Goal: Information Seeking & Learning: Learn about a topic

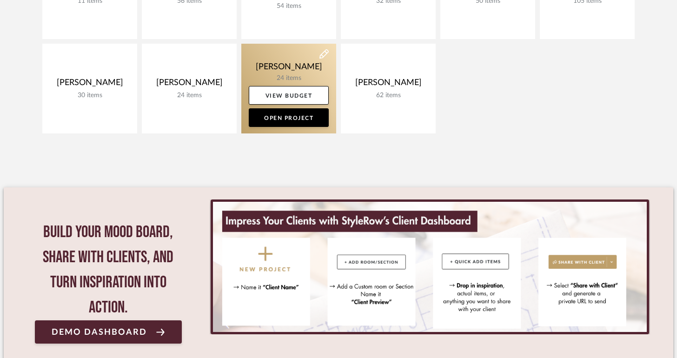
scroll to position [154, 0]
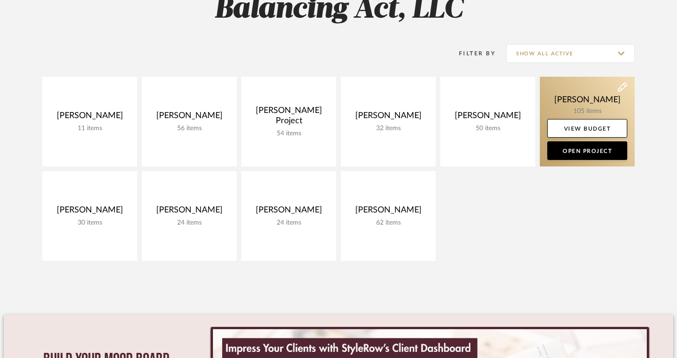
click at [554, 101] on link at bounding box center [587, 122] width 95 height 90
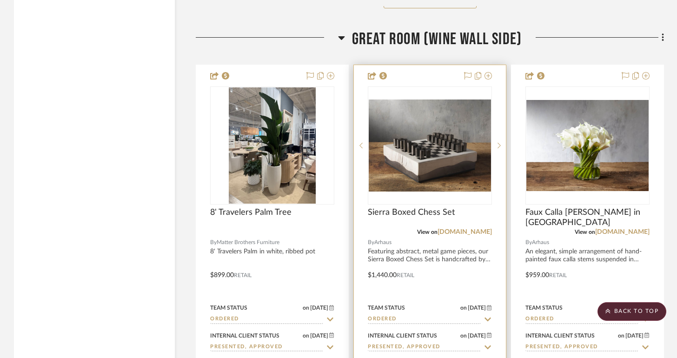
scroll to position [2179, 0]
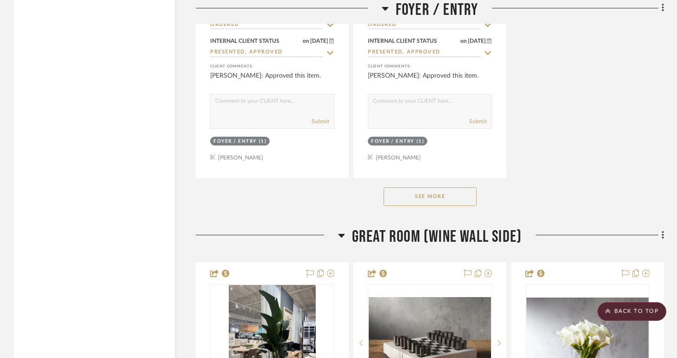
click at [420, 181] on div "See More" at bounding box center [430, 196] width 469 height 37
click at [417, 193] on button "See More" at bounding box center [430, 197] width 93 height 19
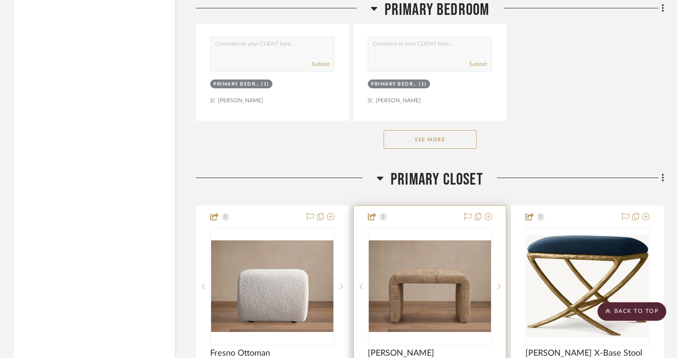
scroll to position [6136, 0]
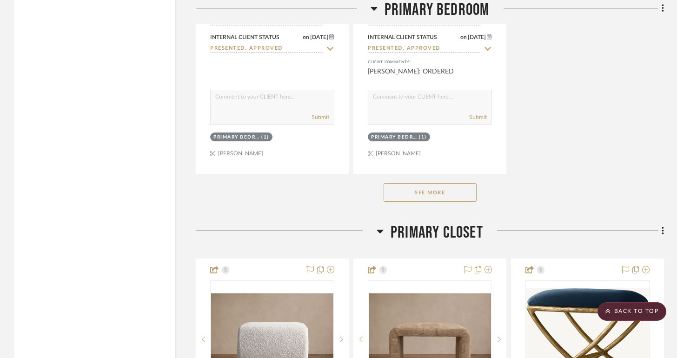
click at [433, 183] on button "See More" at bounding box center [430, 192] width 93 height 19
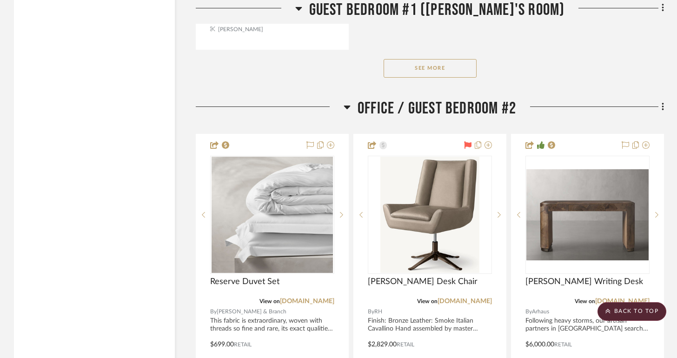
scroll to position [9182, 0]
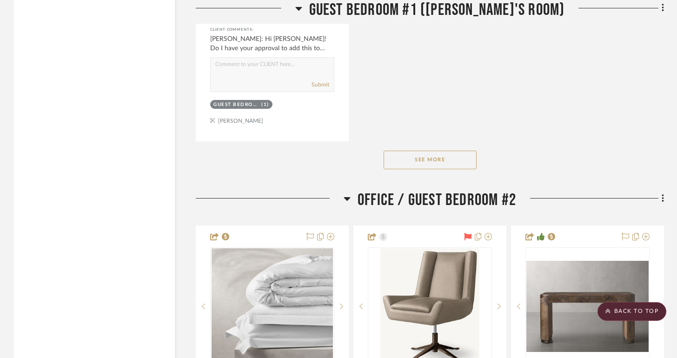
click at [433, 154] on button "See More" at bounding box center [430, 160] width 93 height 19
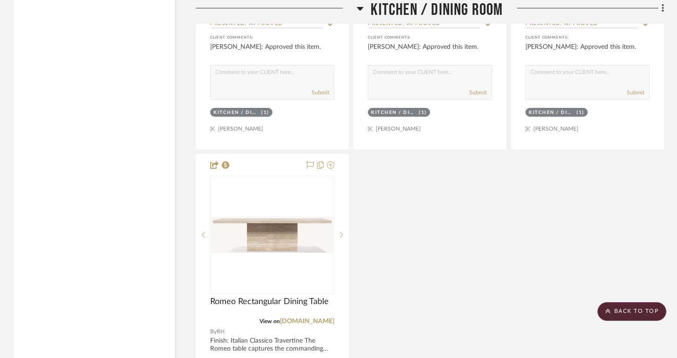
scroll to position [12984, 0]
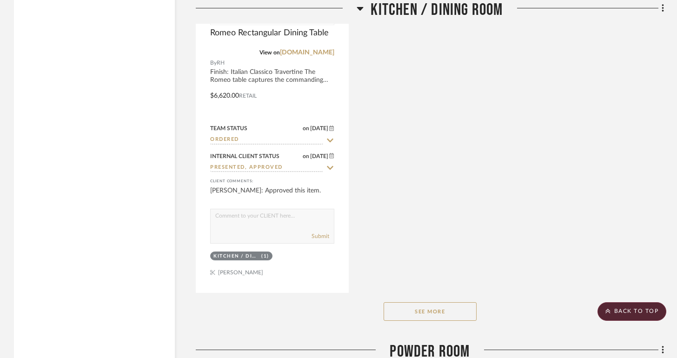
click at [443, 304] on button "See More" at bounding box center [430, 311] width 93 height 19
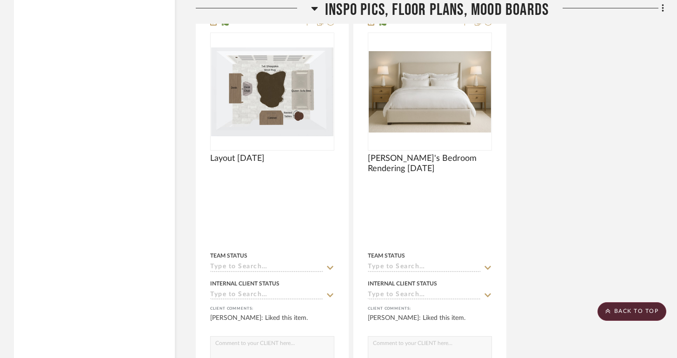
scroll to position [14696, 0]
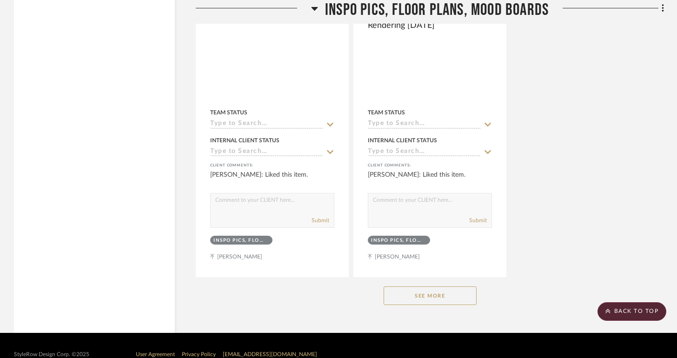
click at [476, 287] on button "See More" at bounding box center [430, 296] width 93 height 19
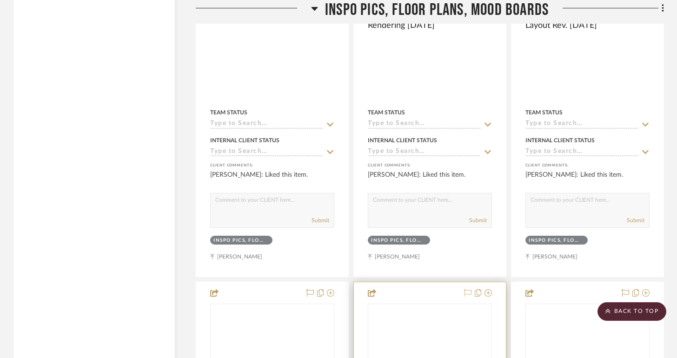
click at [471, 289] on icon at bounding box center [467, 292] width 7 height 7
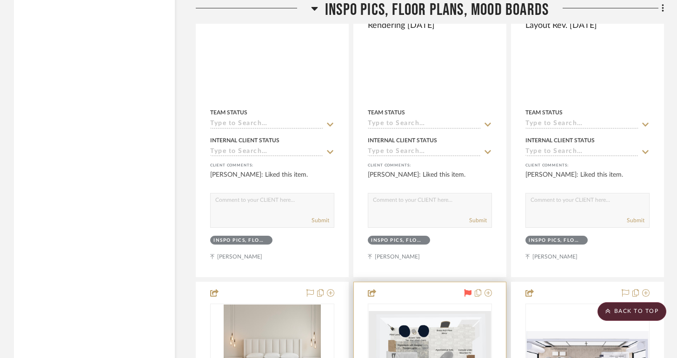
click at [471, 289] on icon at bounding box center [467, 292] width 7 height 7
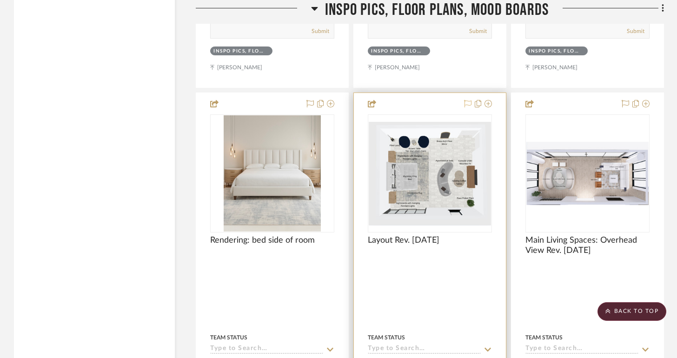
scroll to position [14883, 0]
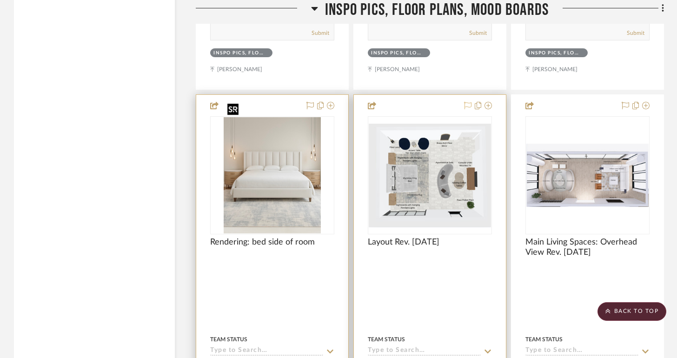
click at [0, 0] on img at bounding box center [0, 0] width 0 height 0
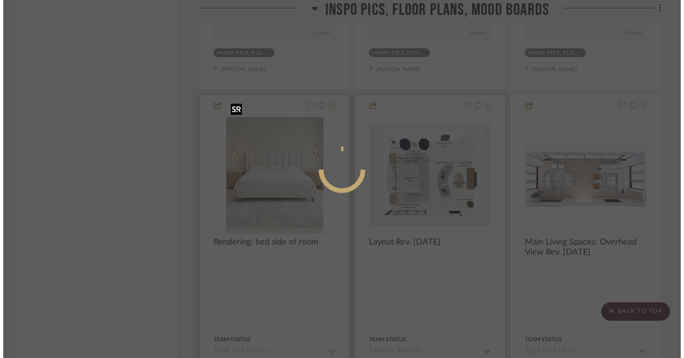
scroll to position [0, 0]
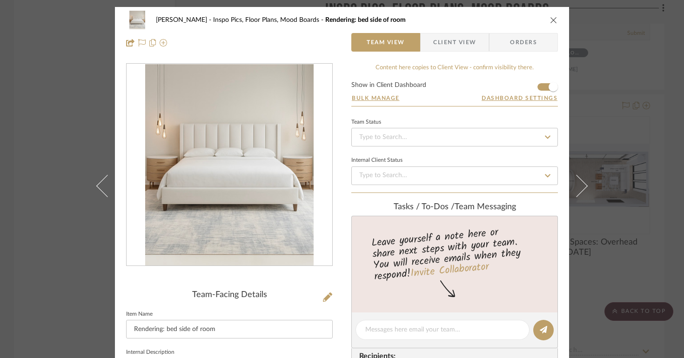
click at [554, 20] on button "close" at bounding box center [554, 20] width 8 height 8
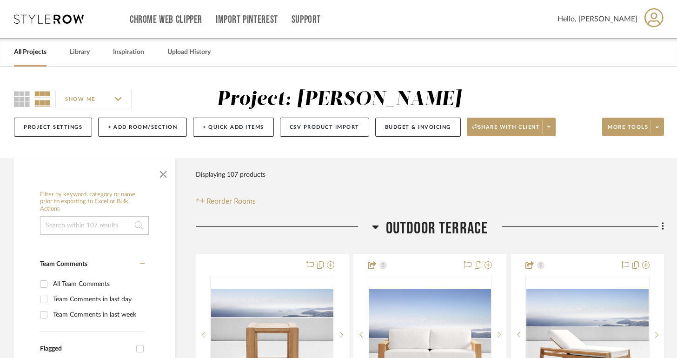
click at [35, 51] on link "All Projects" at bounding box center [30, 52] width 33 height 13
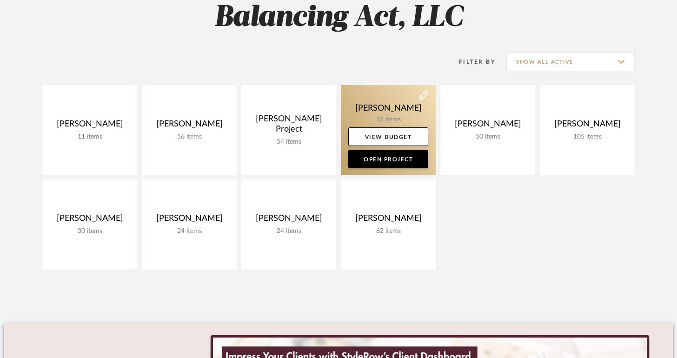
scroll to position [153, 0]
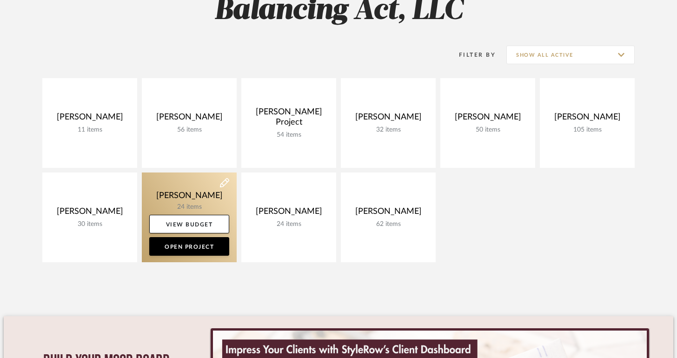
click at [204, 199] on link at bounding box center [189, 218] width 95 height 90
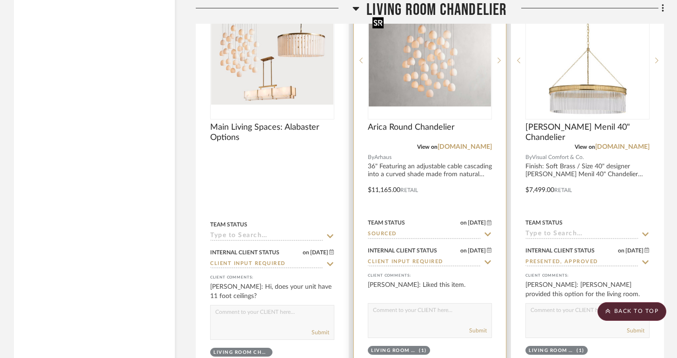
scroll to position [1525, 0]
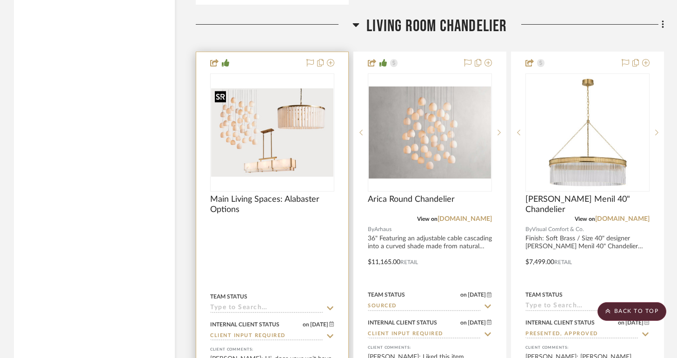
click at [0, 0] on img at bounding box center [0, 0] width 0 height 0
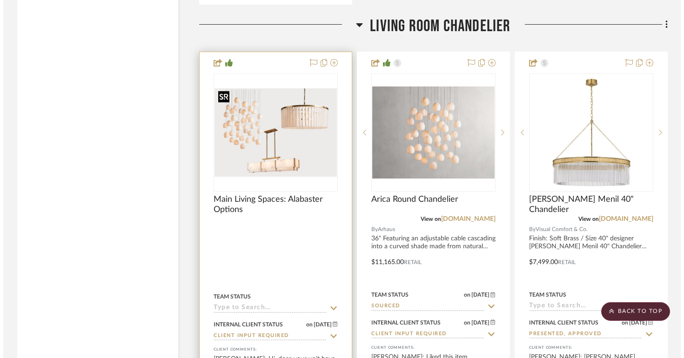
scroll to position [0, 0]
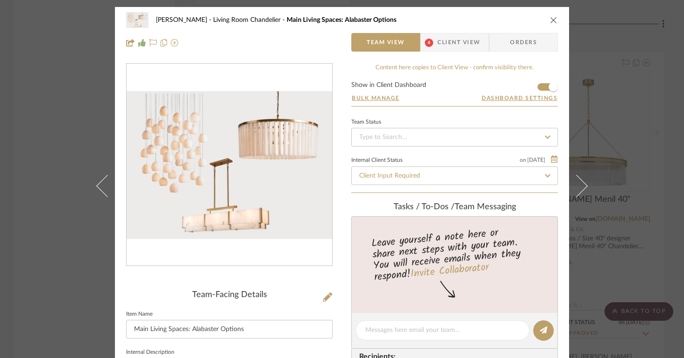
click at [296, 190] on img "0" at bounding box center [230, 165] width 206 height 148
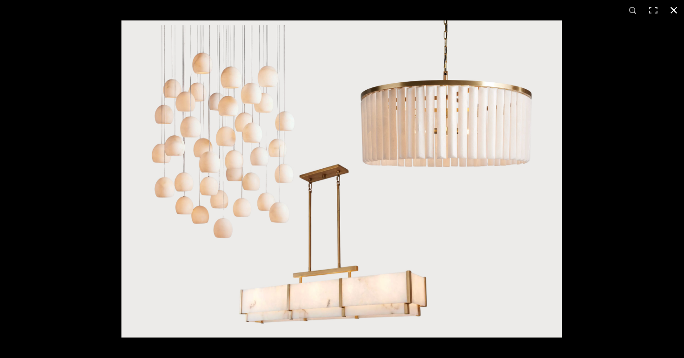
click at [591, 111] on div at bounding box center [463, 199] width 684 height 358
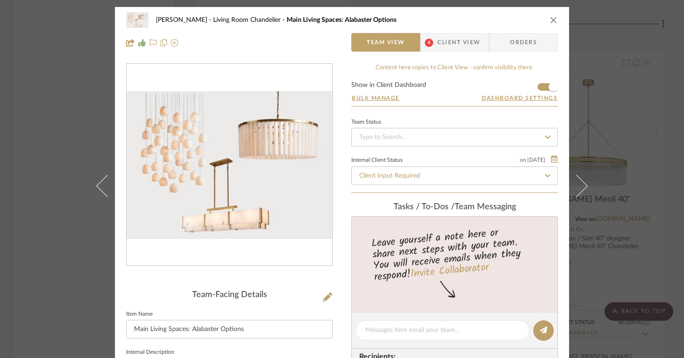
click at [553, 22] on icon "close" at bounding box center [553, 19] width 7 height 7
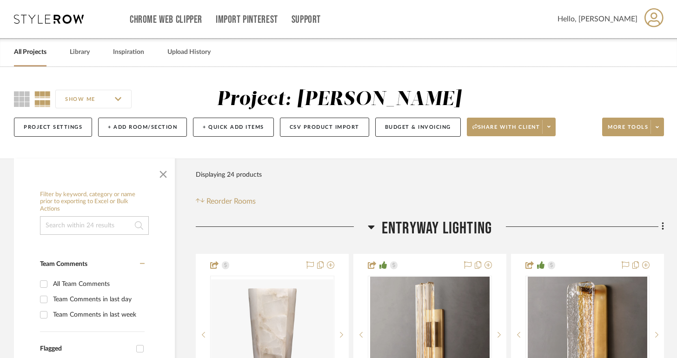
click at [28, 61] on div "All Projects" at bounding box center [30, 52] width 33 height 28
click at [30, 58] on link "All Projects" at bounding box center [30, 52] width 33 height 13
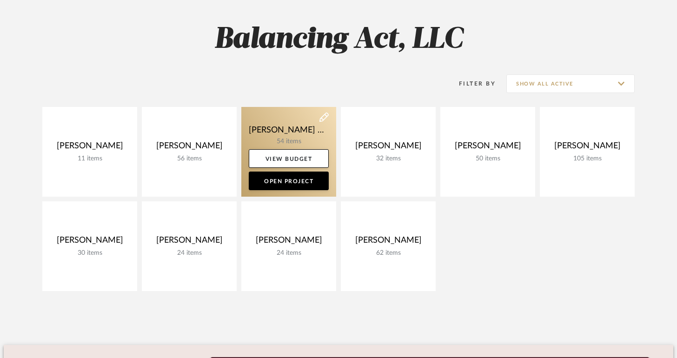
scroll to position [183, 0]
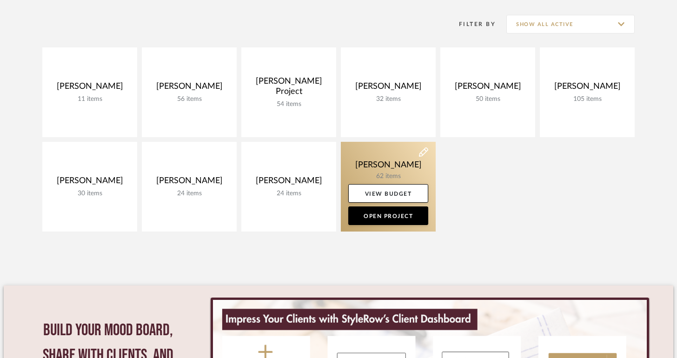
click at [387, 162] on link at bounding box center [388, 187] width 95 height 90
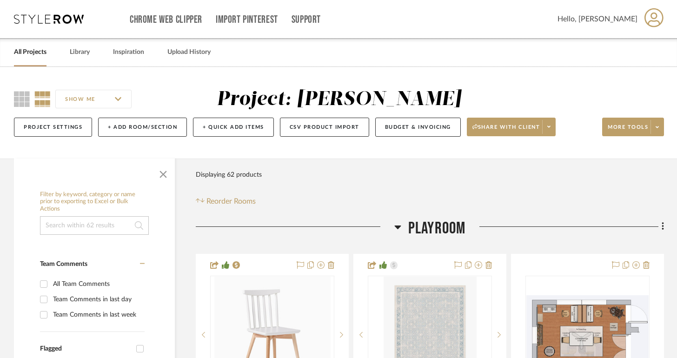
click at [46, 57] on link "All Projects" at bounding box center [30, 52] width 33 height 13
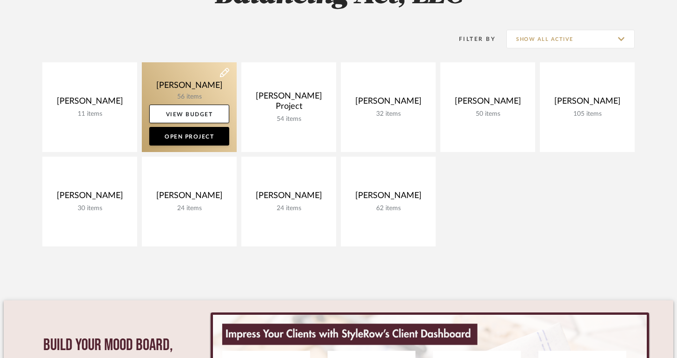
scroll to position [198, 0]
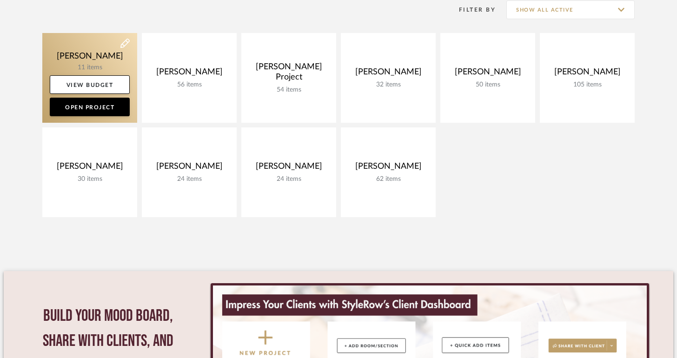
click at [114, 67] on link at bounding box center [89, 78] width 95 height 90
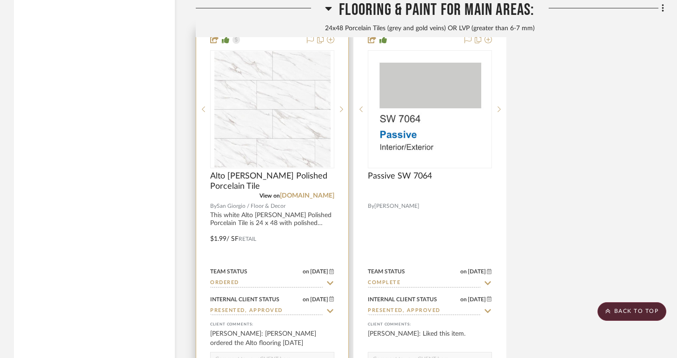
scroll to position [1522, 0]
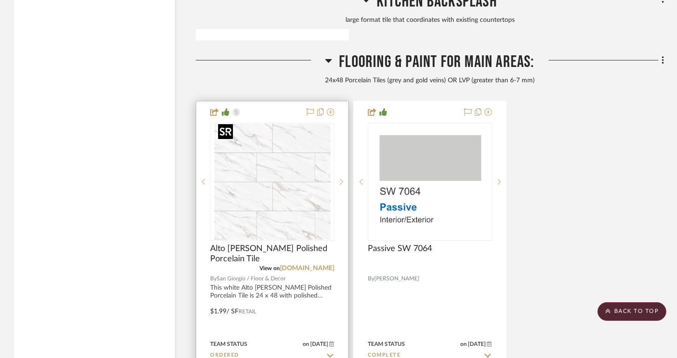
click at [0, 0] on img at bounding box center [0, 0] width 0 height 0
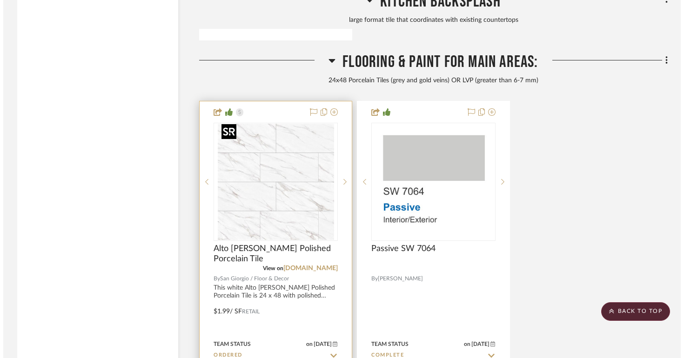
scroll to position [0, 0]
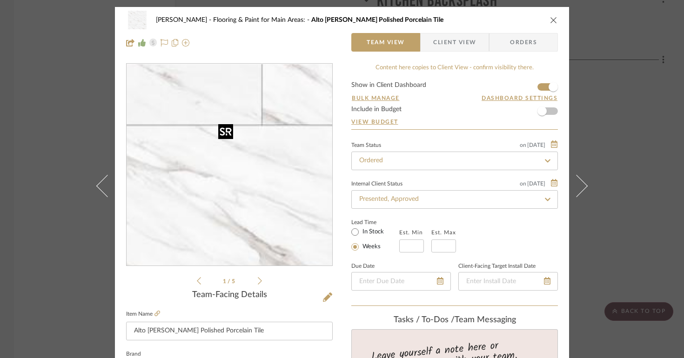
click at [289, 179] on img "0" at bounding box center [229, 165] width 202 height 202
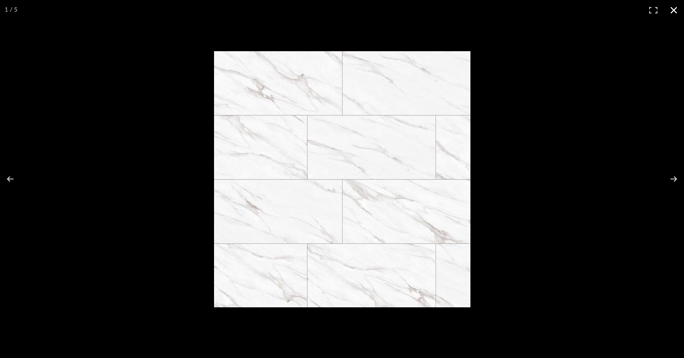
click at [178, 87] on div at bounding box center [342, 179] width 684 height 358
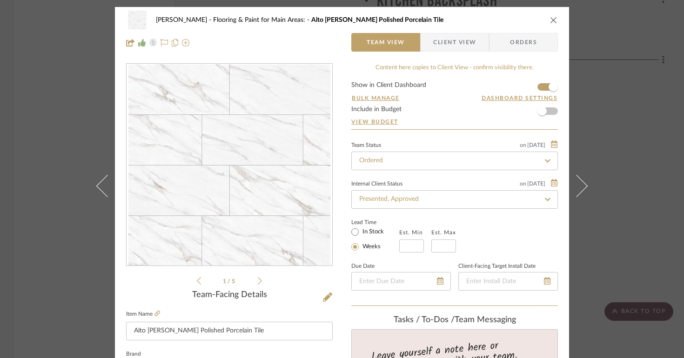
click at [74, 96] on div "[PERSON_NAME] Flooring & Paint for Main Areas: Alto [PERSON_NAME] Polished Porc…" at bounding box center [342, 179] width 684 height 358
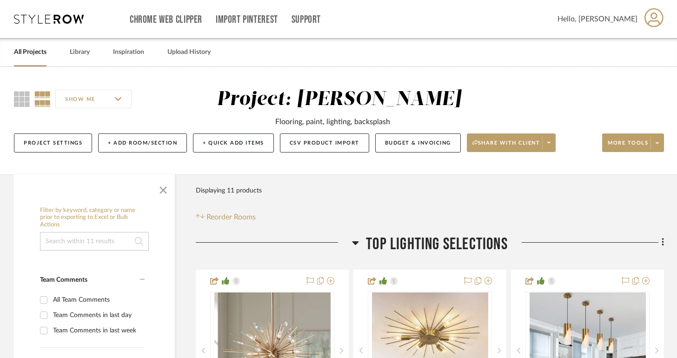
click at [31, 54] on link "All Projects" at bounding box center [30, 52] width 33 height 13
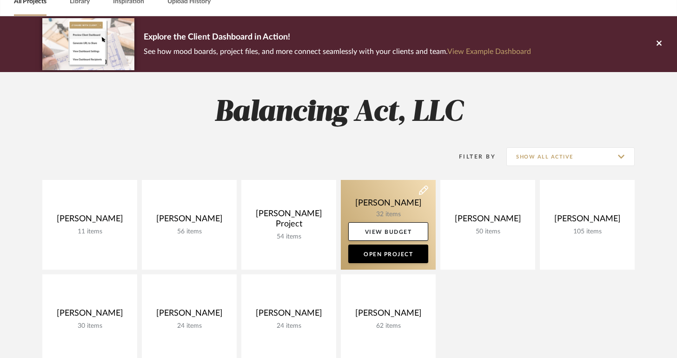
scroll to position [176, 0]
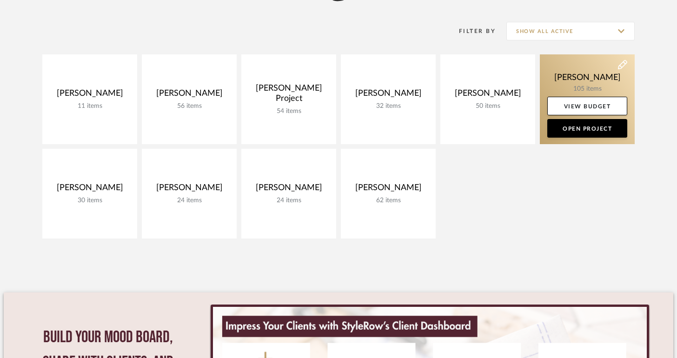
click at [559, 82] on link at bounding box center [587, 99] width 95 height 90
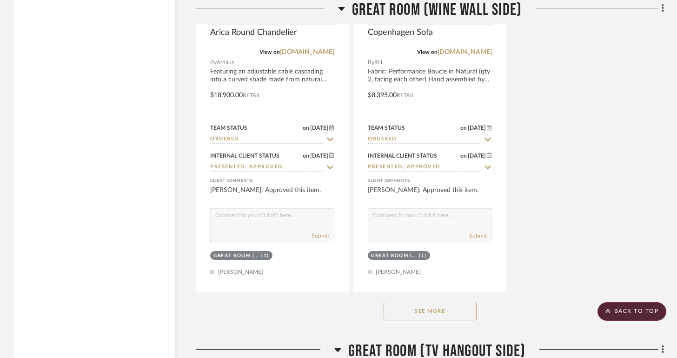
scroll to position [3136, 0]
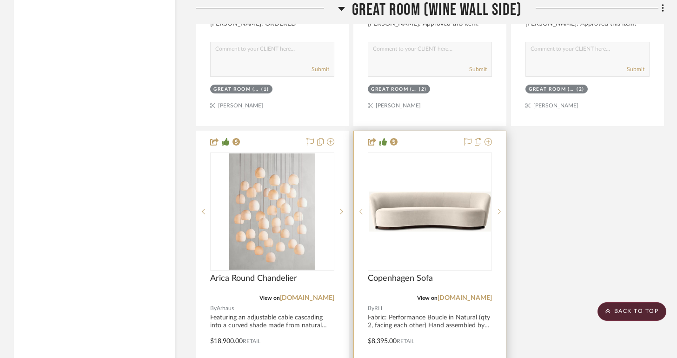
click at [392, 210] on img "0" at bounding box center [430, 212] width 122 height 40
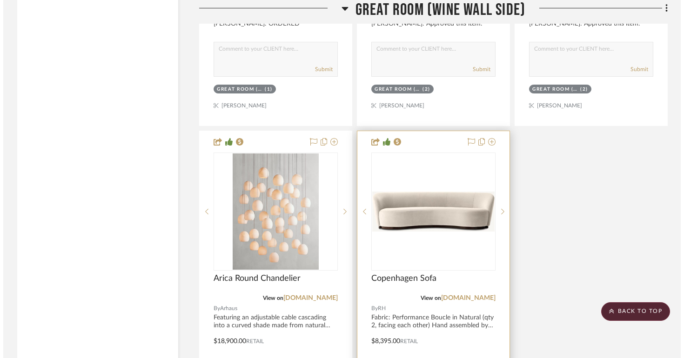
scroll to position [0, 0]
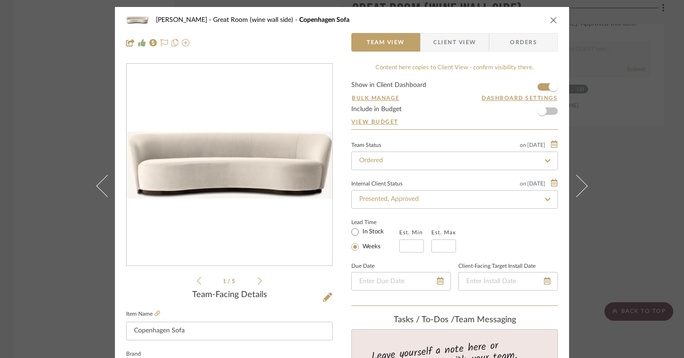
click at [238, 202] on div "0" at bounding box center [230, 165] width 206 height 114
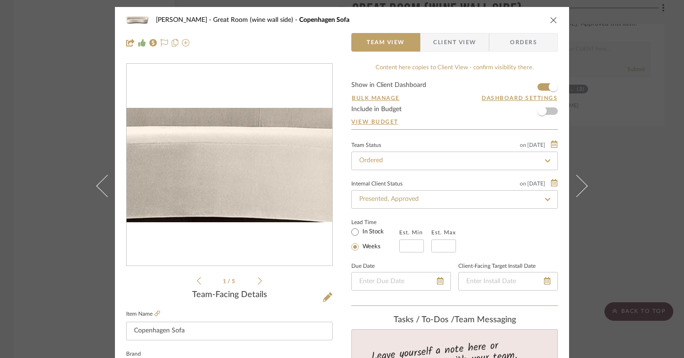
click at [238, 170] on img "0" at bounding box center [230, 165] width 206 height 67
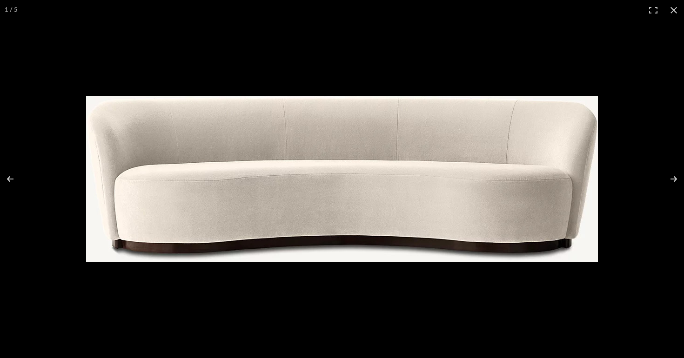
click at [480, 226] on img at bounding box center [342, 179] width 512 height 166
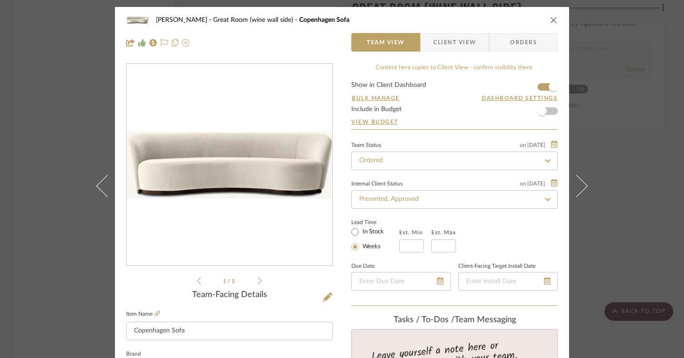
click at [235, 192] on img "0" at bounding box center [230, 165] width 206 height 67
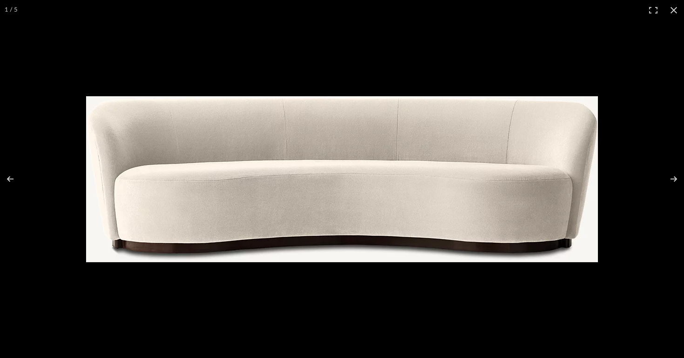
click at [627, 151] on div at bounding box center [342, 179] width 684 height 358
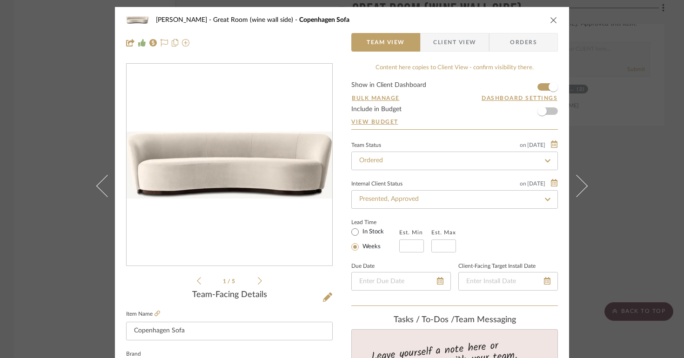
click at [249, 282] on li "1 / 5" at bounding box center [229, 280] width 57 height 11
click at [258, 281] on icon at bounding box center [260, 280] width 4 height 7
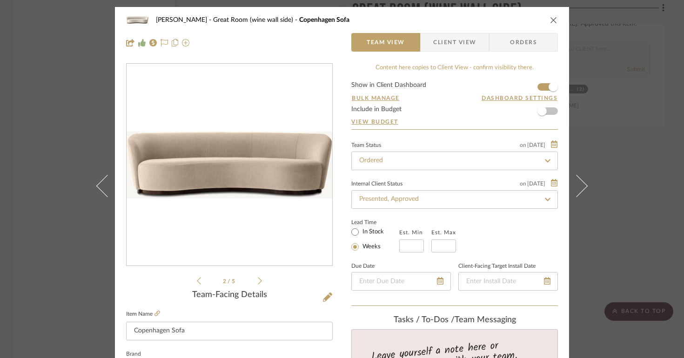
click at [258, 281] on icon at bounding box center [260, 280] width 4 height 7
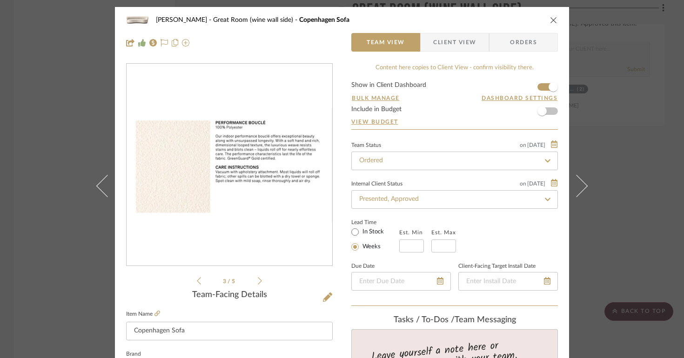
click at [258, 281] on icon at bounding box center [260, 280] width 4 height 7
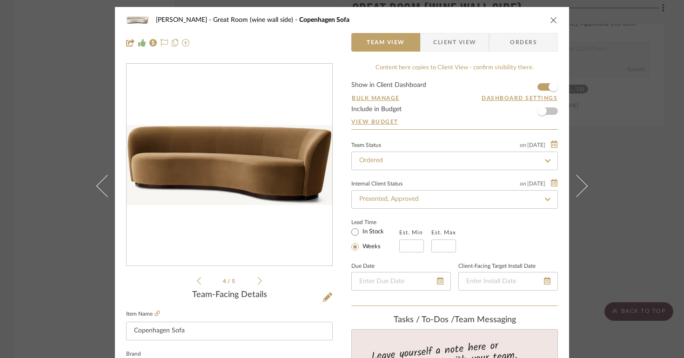
click at [258, 281] on icon at bounding box center [260, 280] width 4 height 7
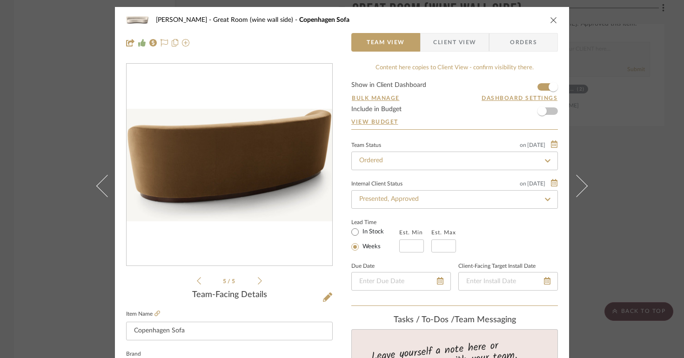
click at [258, 281] on icon at bounding box center [260, 280] width 4 height 7
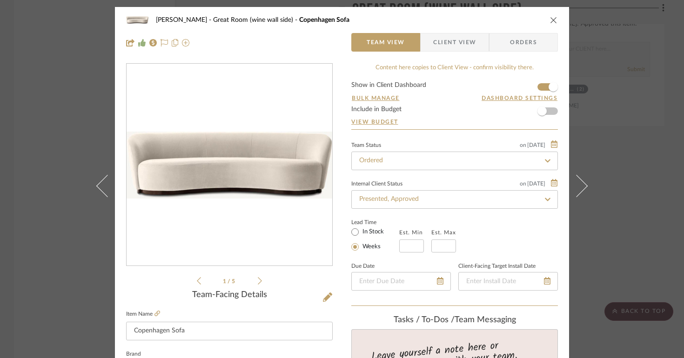
click at [258, 281] on icon at bounding box center [260, 280] width 4 height 7
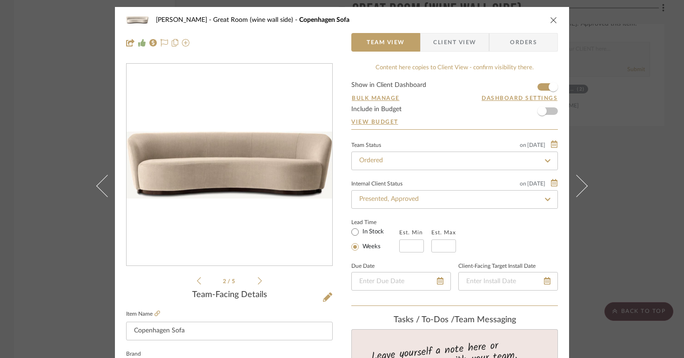
click at [229, 171] on img "1" at bounding box center [230, 165] width 206 height 67
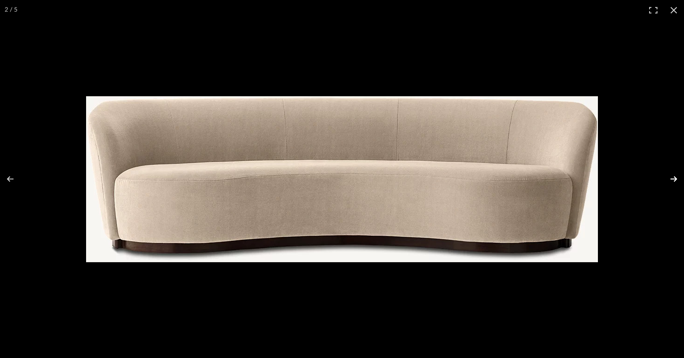
click at [678, 177] on button at bounding box center [667, 179] width 33 height 47
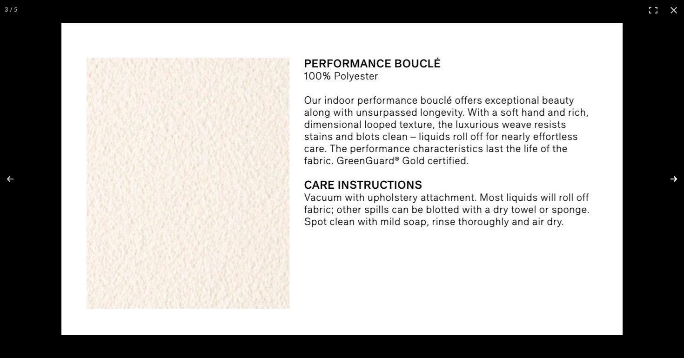
click at [669, 180] on button at bounding box center [667, 179] width 33 height 47
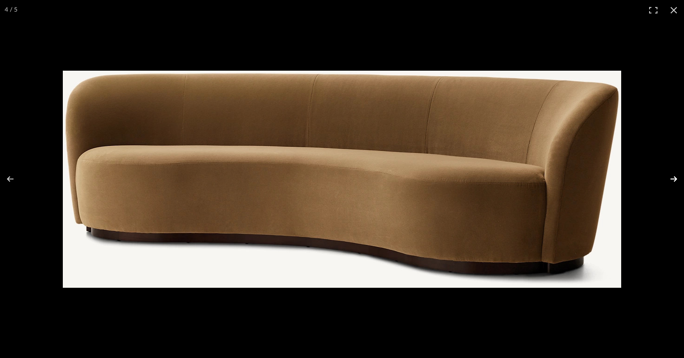
click at [669, 180] on button at bounding box center [667, 179] width 33 height 47
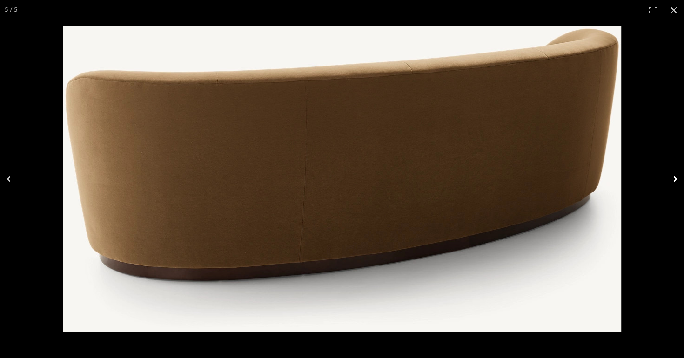
click at [669, 180] on button at bounding box center [667, 179] width 33 height 47
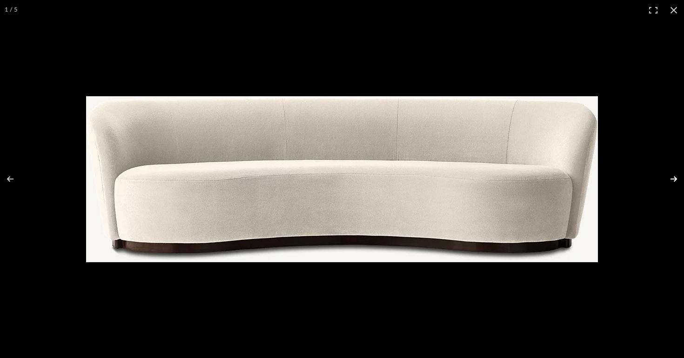
click at [669, 180] on button at bounding box center [667, 179] width 33 height 47
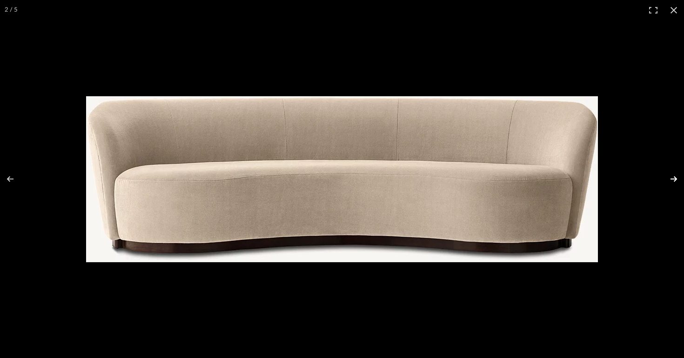
click at [669, 180] on button at bounding box center [667, 179] width 33 height 47
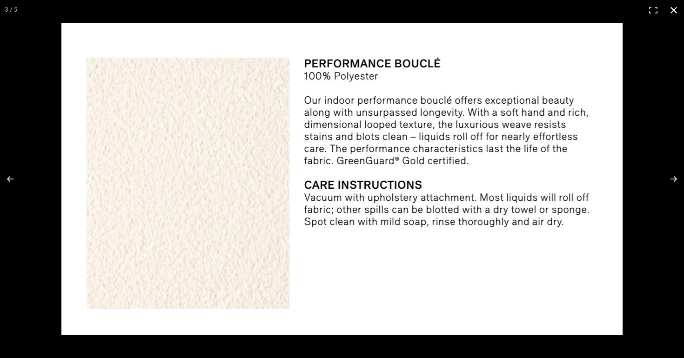
click at [673, 9] on button at bounding box center [674, 10] width 20 height 20
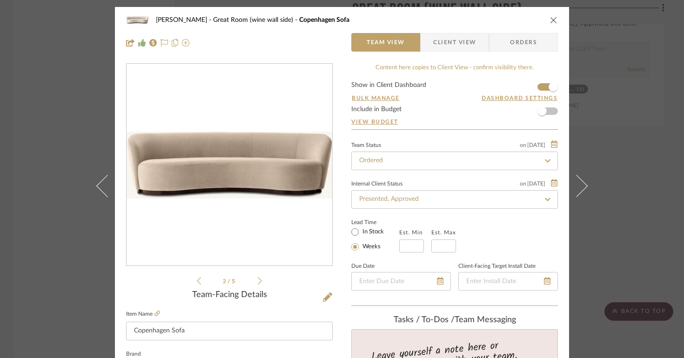
click at [550, 20] on icon "close" at bounding box center [553, 19] width 7 height 7
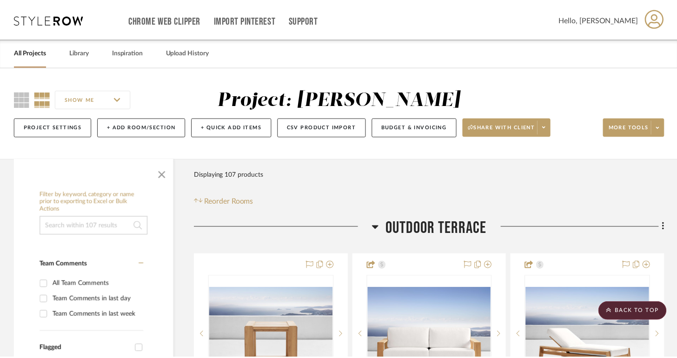
scroll to position [3136, 0]
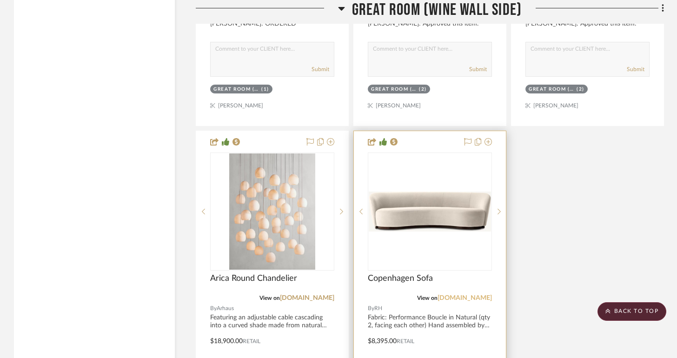
click at [487, 295] on link "[DOMAIN_NAME]" at bounding box center [465, 298] width 54 height 7
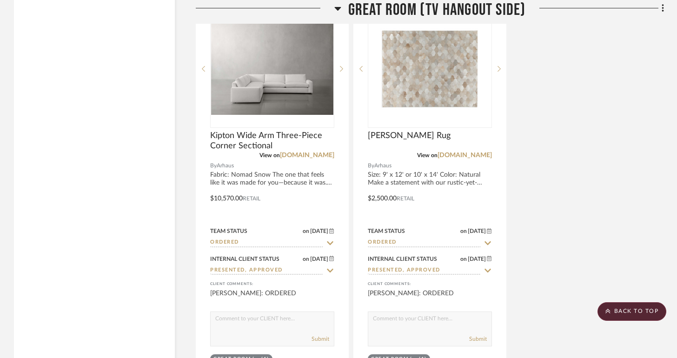
scroll to position [4597, 0]
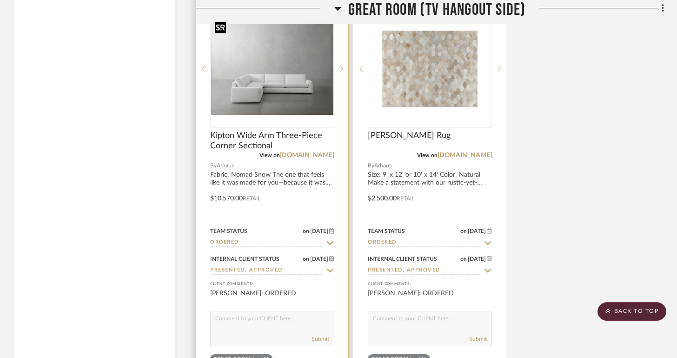
click at [275, 82] on img "0" at bounding box center [272, 69] width 122 height 92
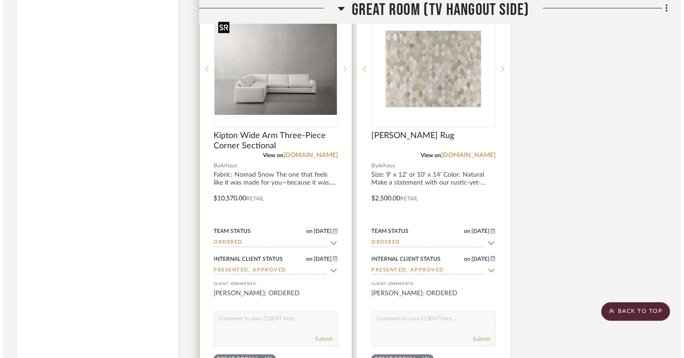
scroll to position [0, 0]
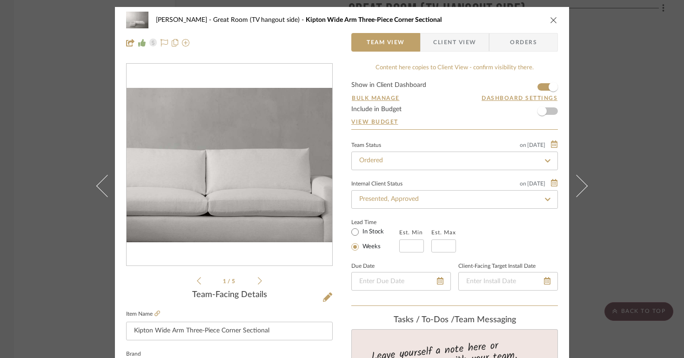
click at [255, 180] on img "0" at bounding box center [230, 165] width 206 height 154
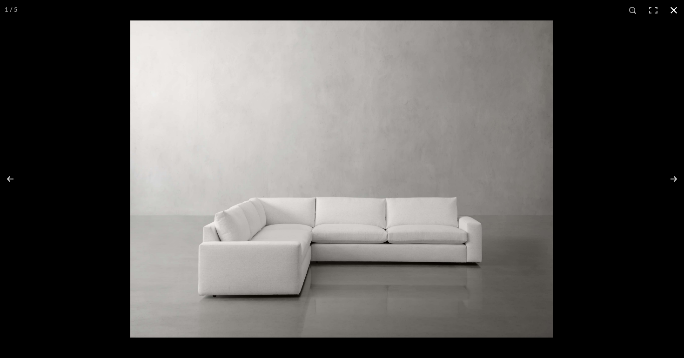
click at [593, 83] on div at bounding box center [472, 199] width 684 height 358
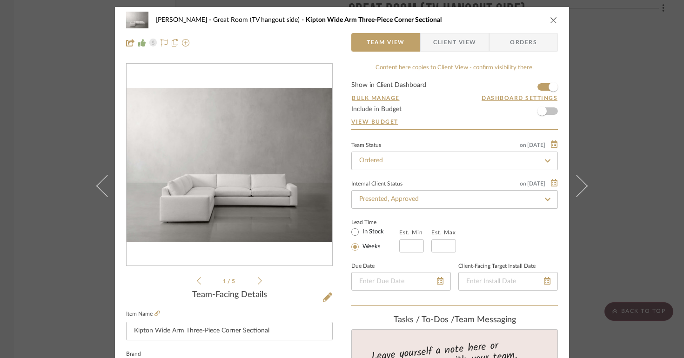
click at [552, 18] on icon "close" at bounding box center [553, 19] width 7 height 7
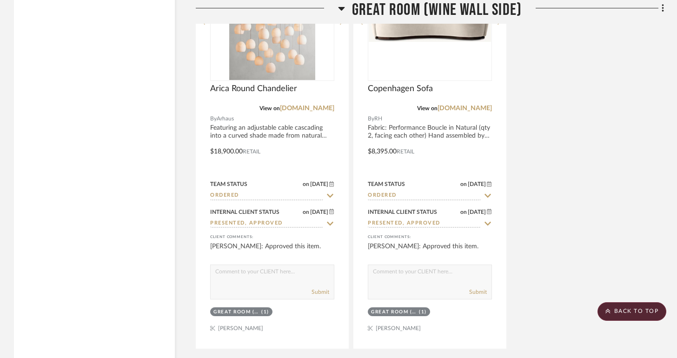
scroll to position [3225, 0]
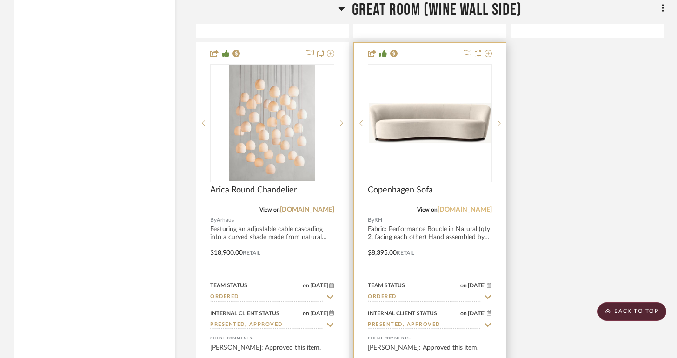
click at [486, 207] on link "[DOMAIN_NAME]" at bounding box center [465, 210] width 54 height 7
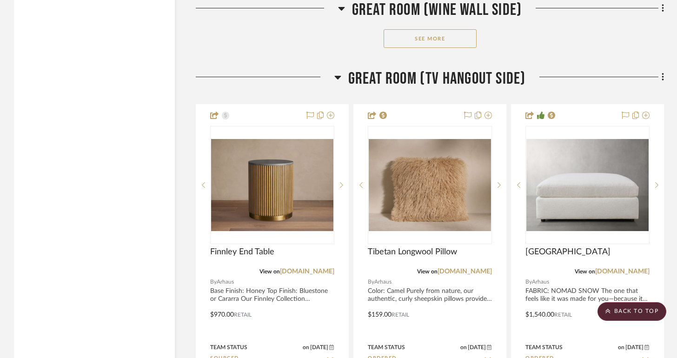
scroll to position [3646, 0]
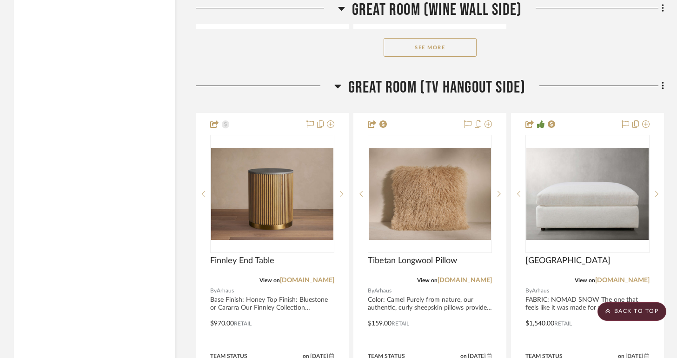
click at [453, 38] on button "See More" at bounding box center [430, 47] width 93 height 19
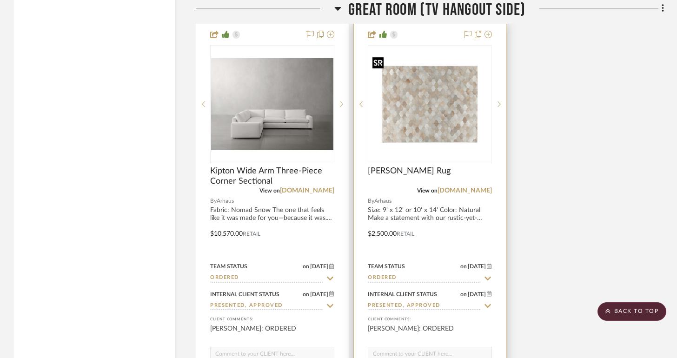
scroll to position [4568, 0]
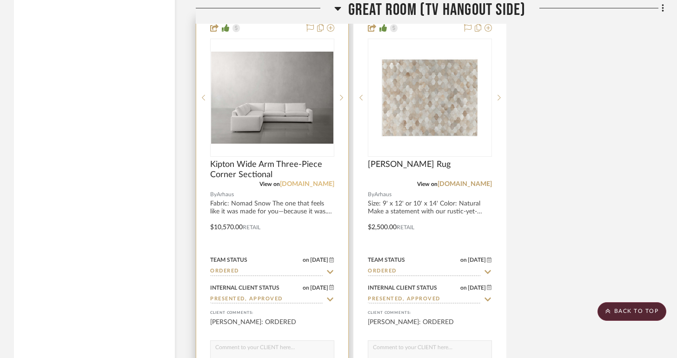
click at [306, 181] on link "[DOMAIN_NAME]" at bounding box center [307, 184] width 54 height 7
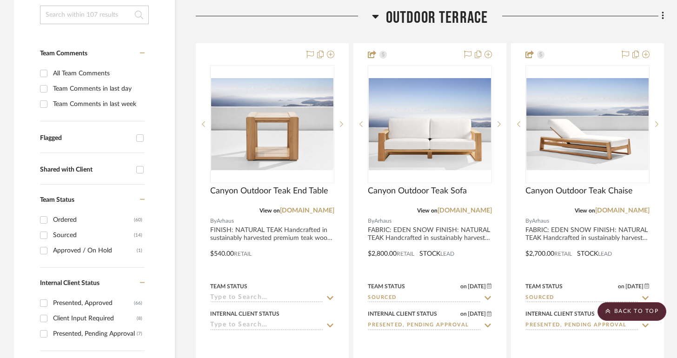
scroll to position [180, 0]
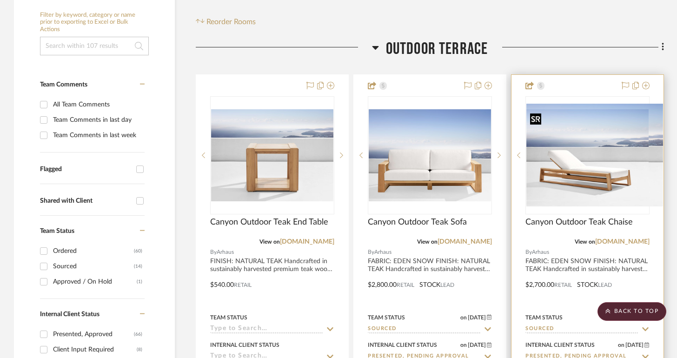
click at [590, 162] on div at bounding box center [588, 155] width 124 height 118
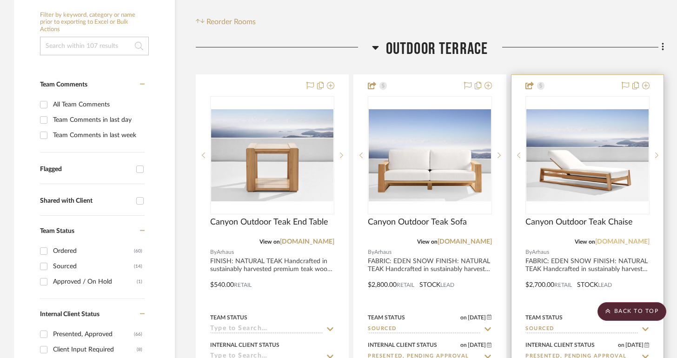
click at [628, 239] on link "[DOMAIN_NAME]" at bounding box center [623, 242] width 54 height 7
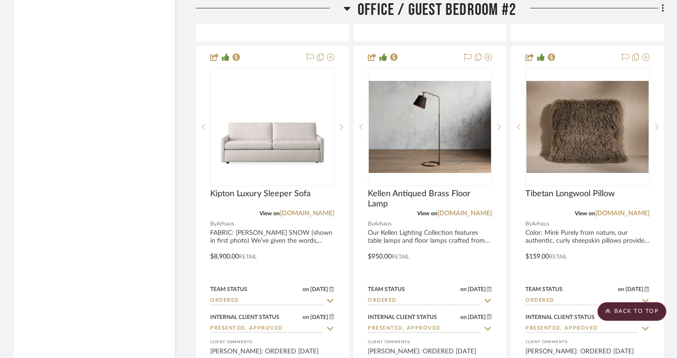
scroll to position [8933, 0]
